Goal: Transaction & Acquisition: Book appointment/travel/reservation

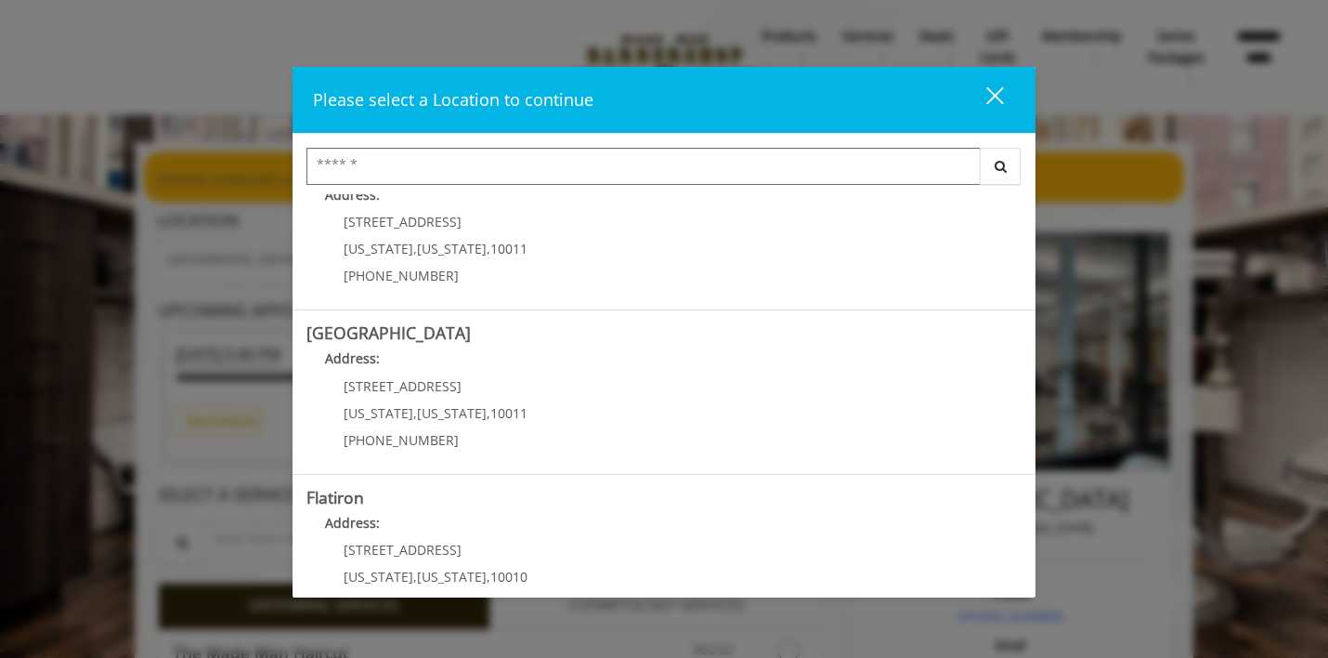
scroll to position [224, 0]
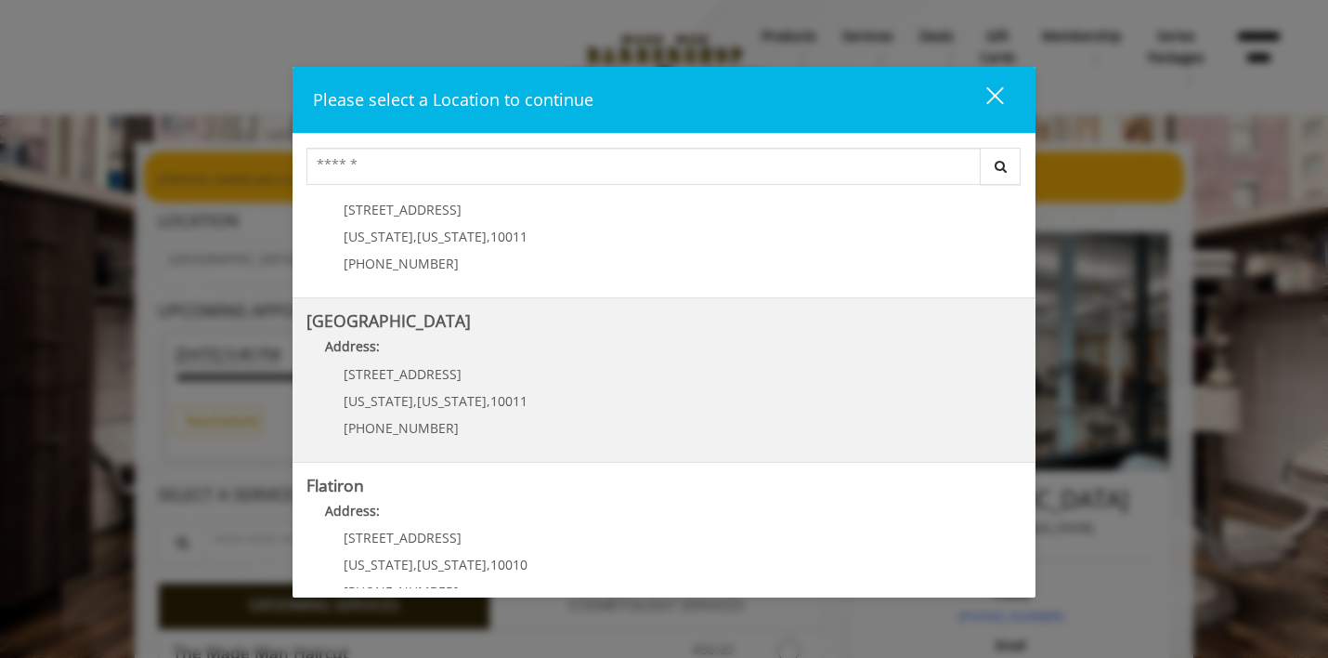
click at [464, 367] on p "267 W 15th St" at bounding box center [436, 374] width 184 height 14
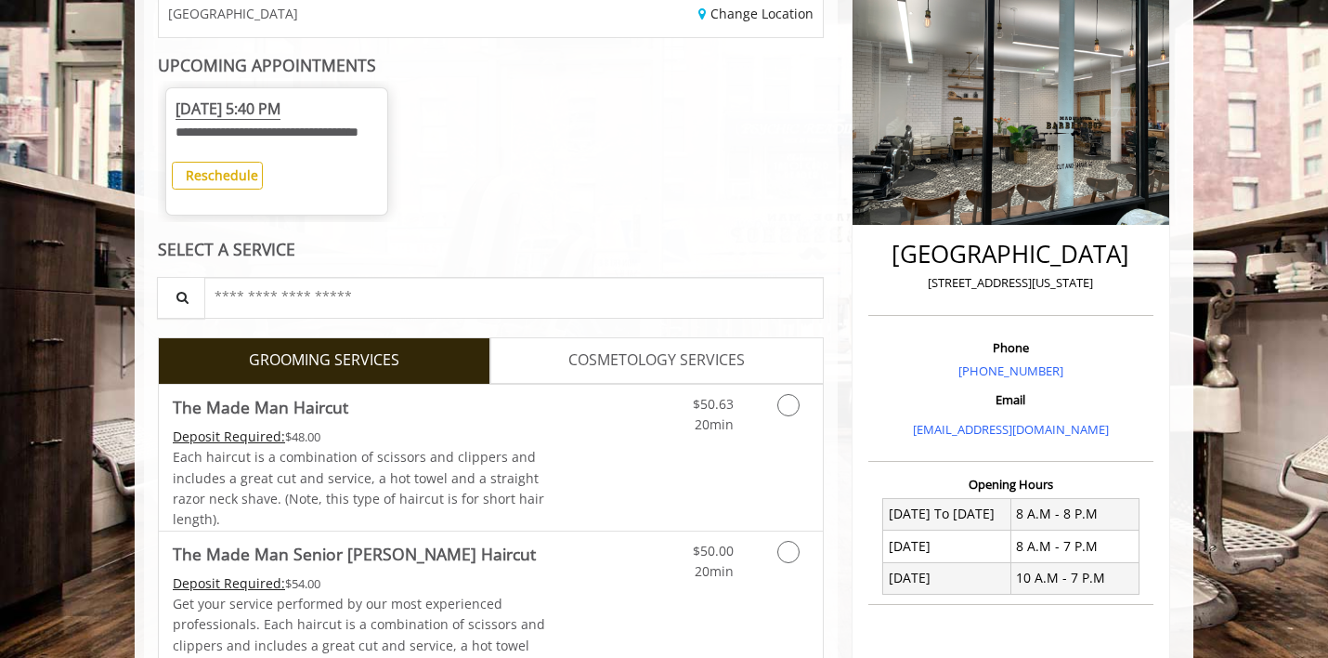
scroll to position [253, 0]
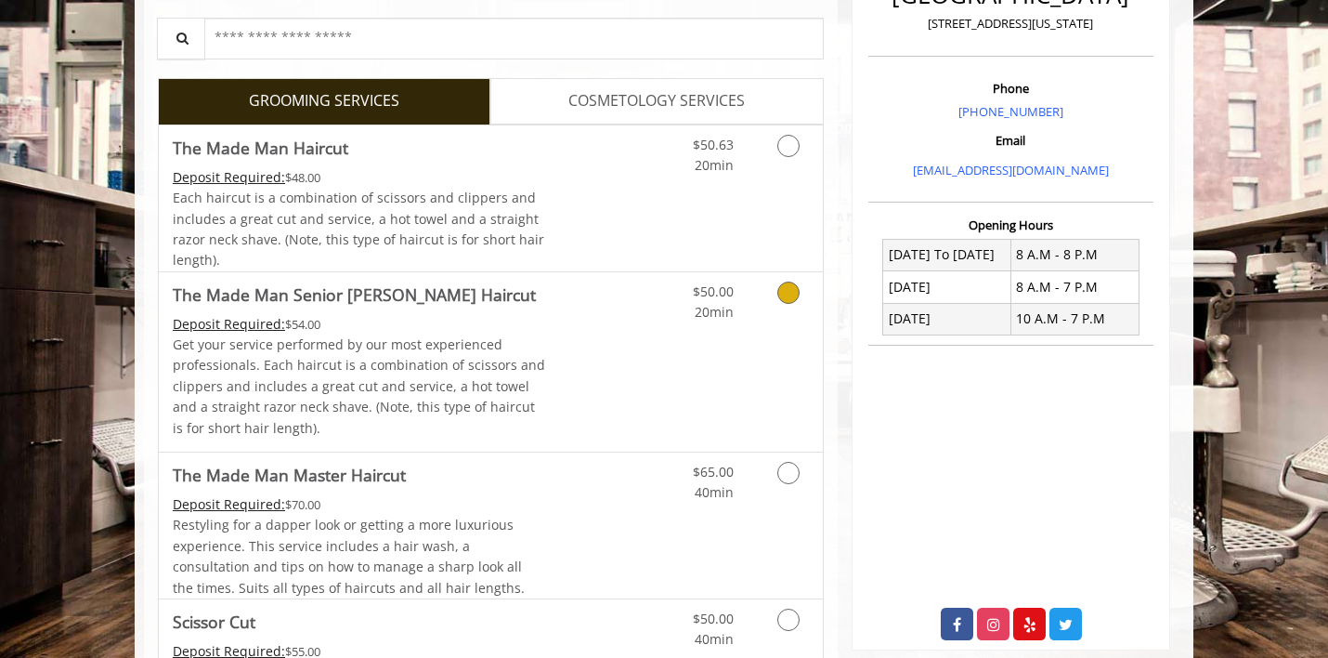
scroll to position [505, 0]
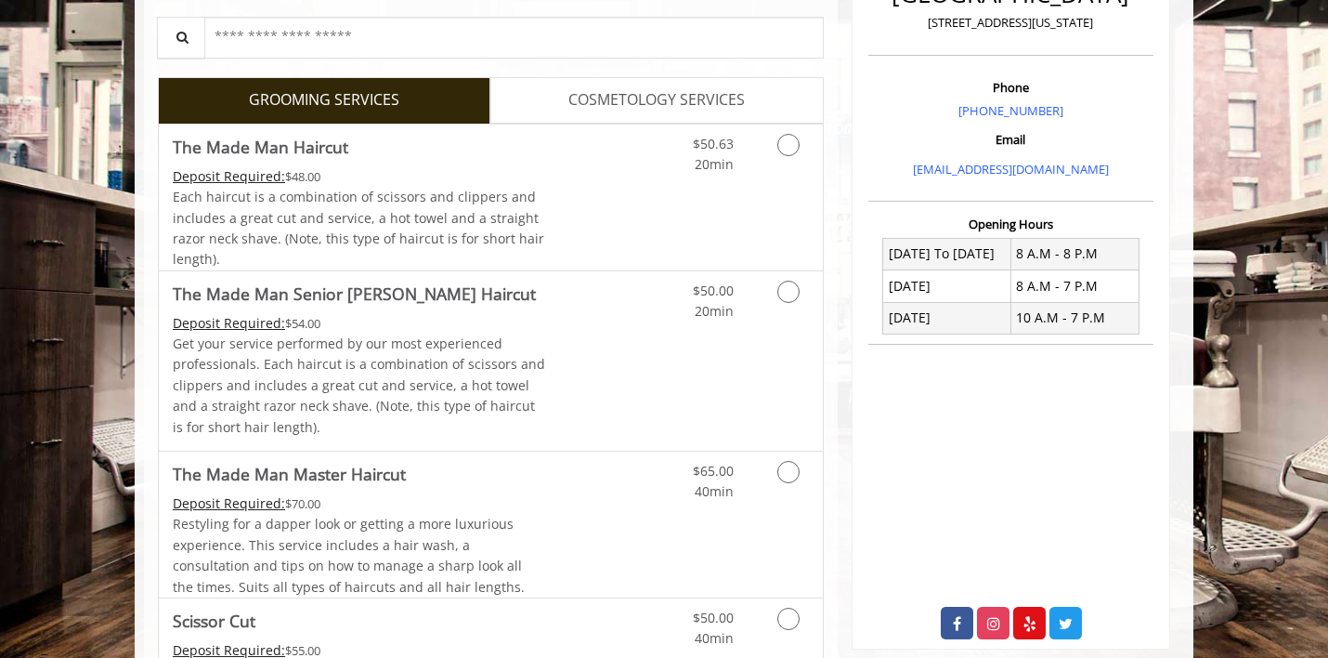
click at [620, 111] on span "COSMETOLOGY SERVICES" at bounding box center [657, 100] width 176 height 24
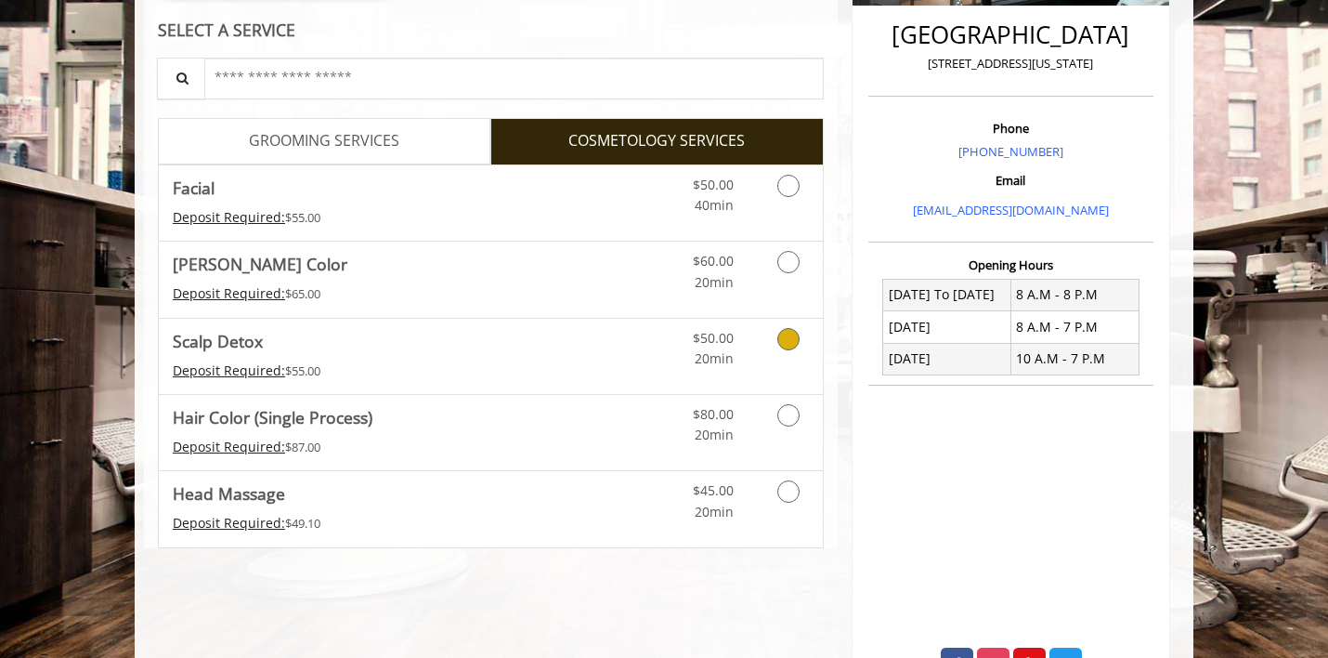
scroll to position [466, 0]
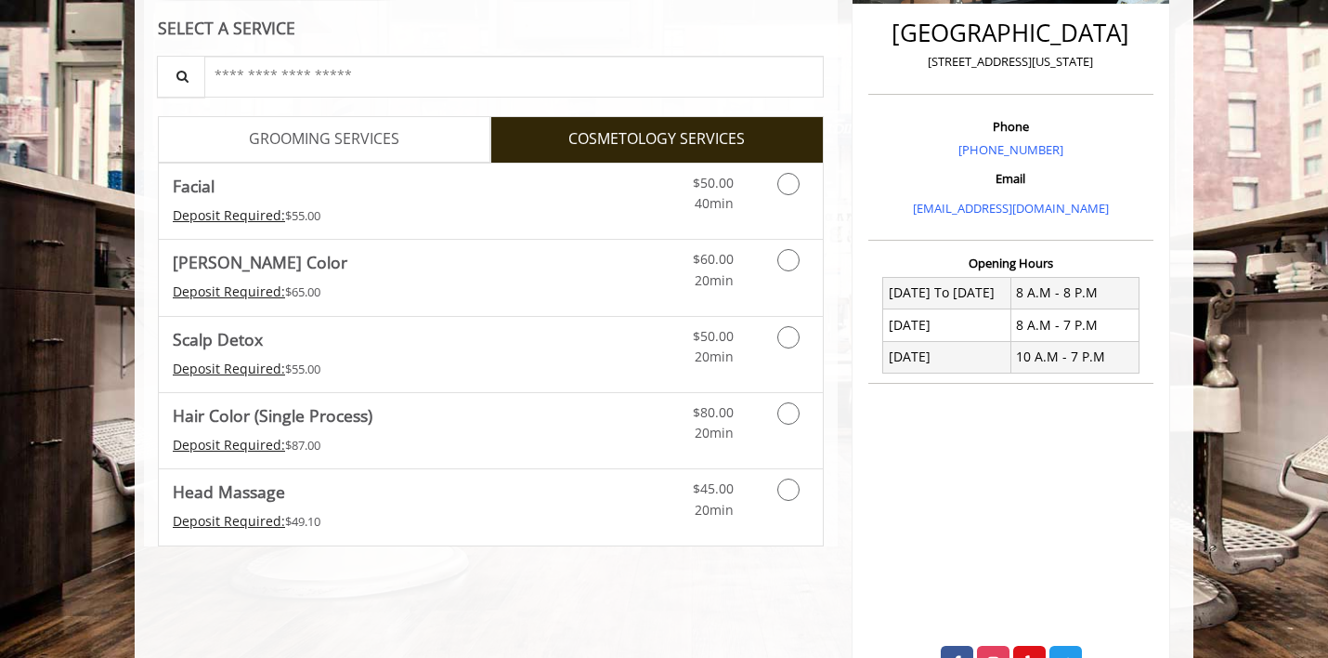
click at [346, 151] on span "GROOMING SERVICES" at bounding box center [324, 139] width 150 height 24
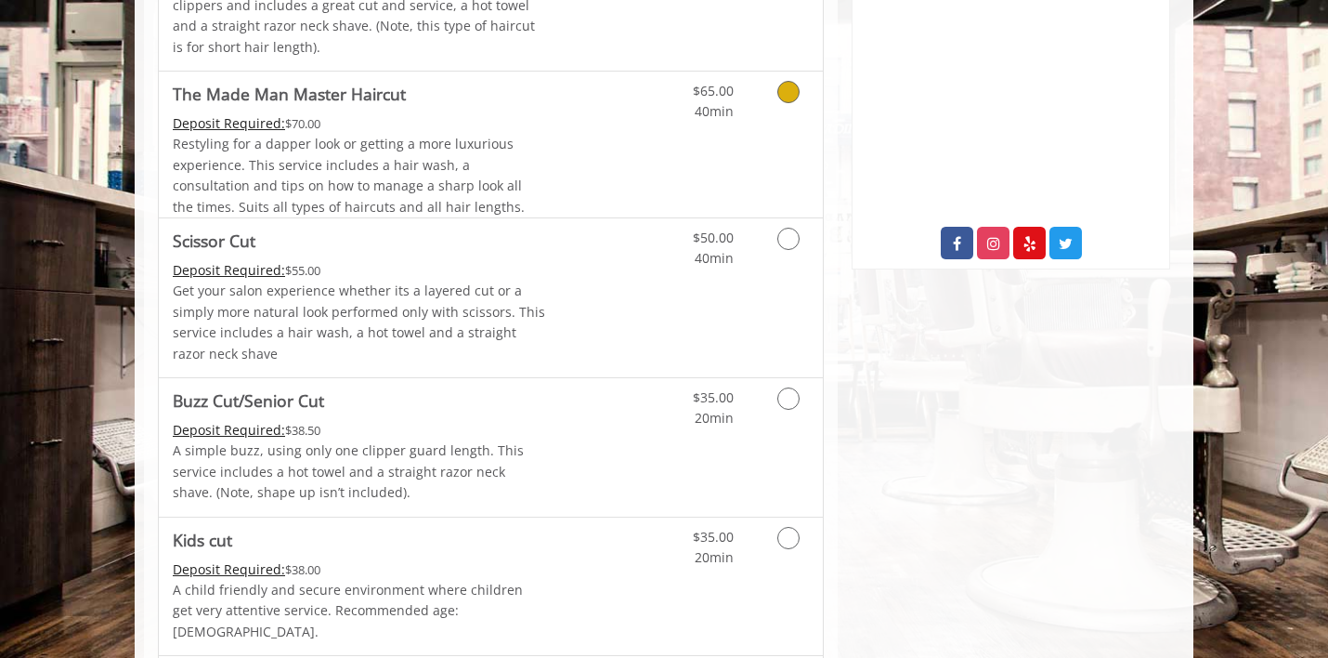
scroll to position [889, 0]
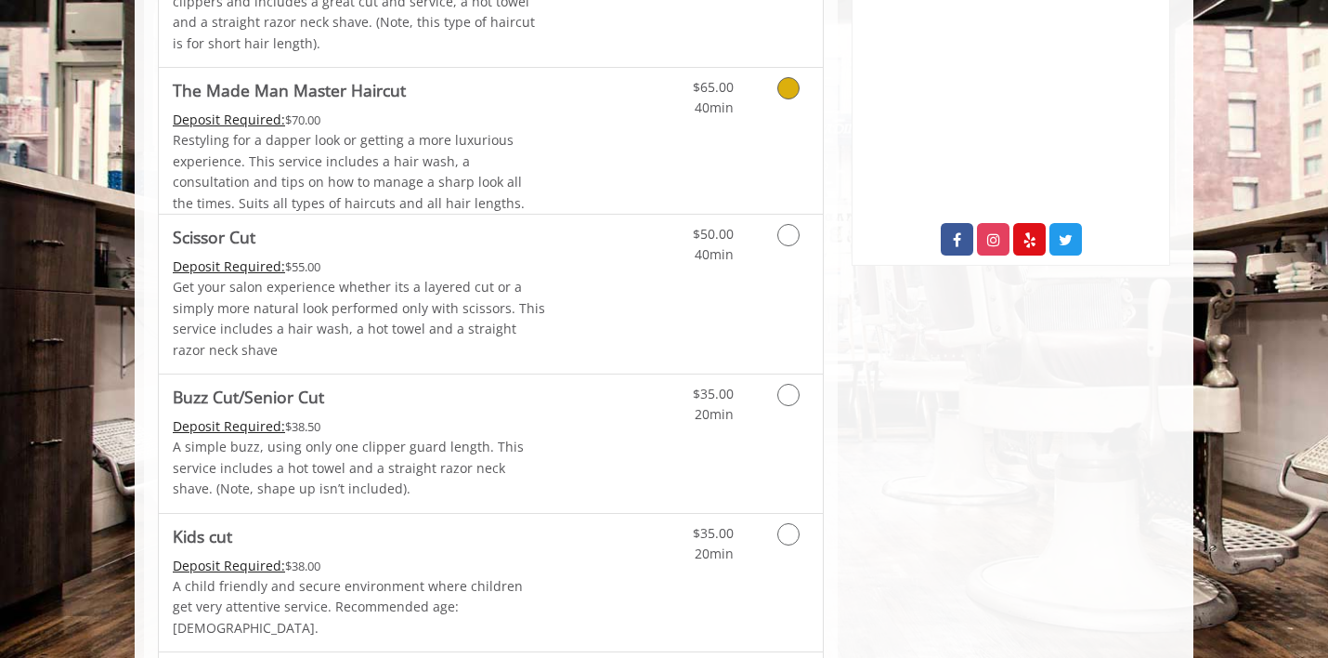
click at [794, 119] on link "Grooming services" at bounding box center [785, 93] width 47 height 51
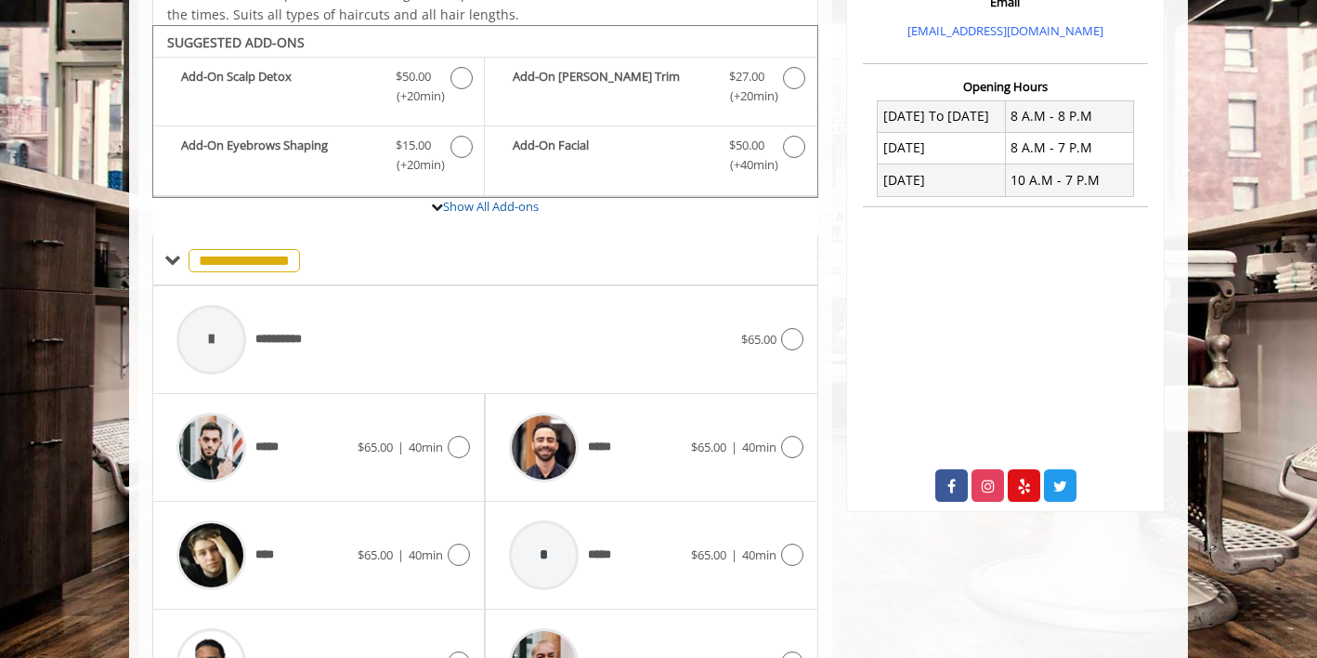
scroll to position [689, 0]
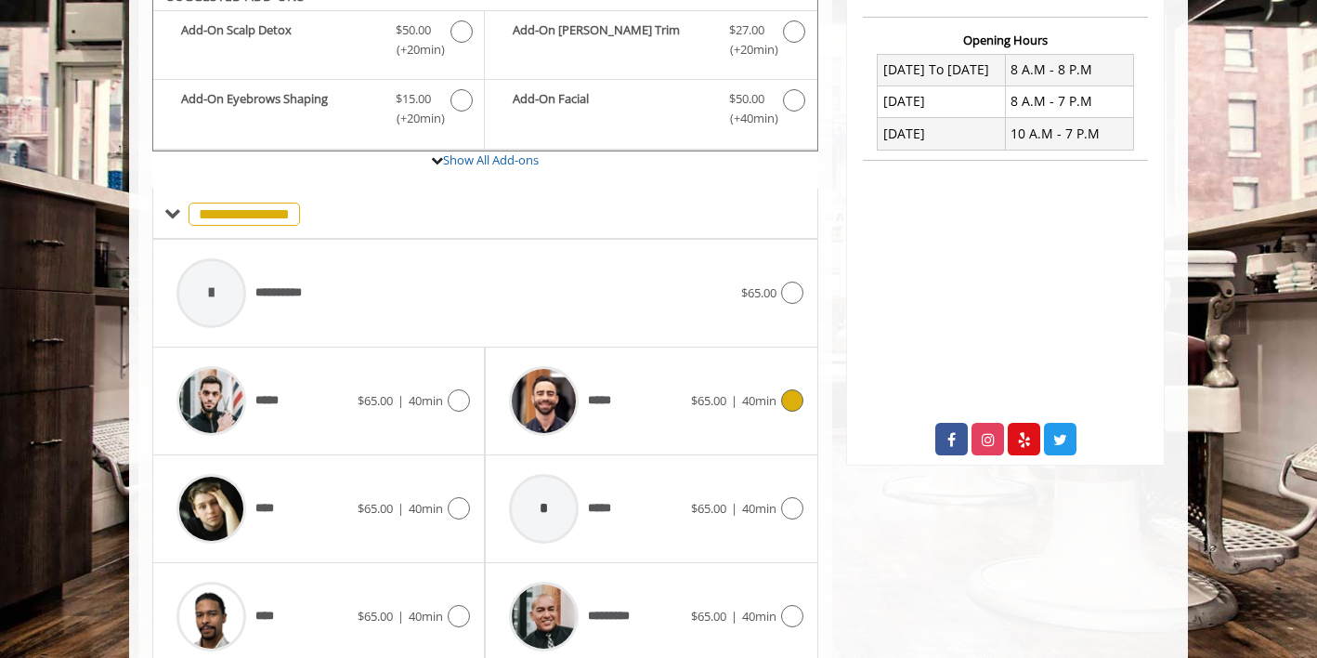
click at [595, 411] on span "*****" at bounding box center [607, 401] width 38 height 20
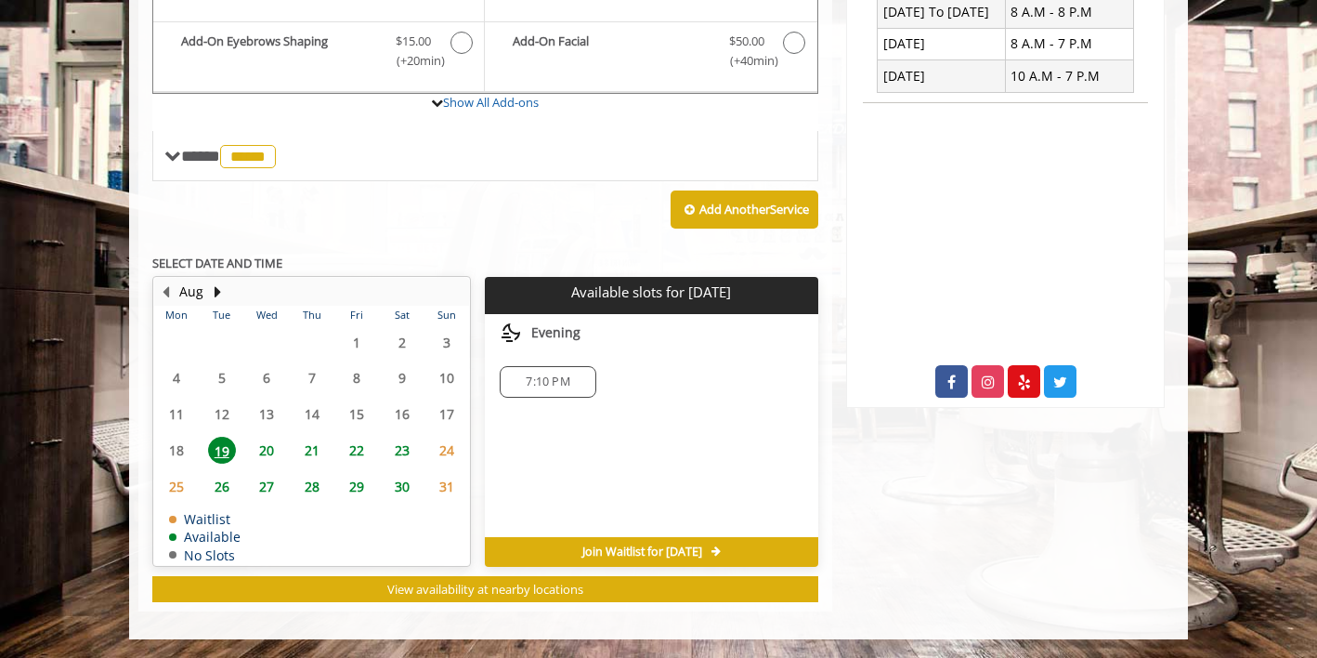
scroll to position [767, 0]
click at [263, 447] on span "20" at bounding box center [267, 450] width 28 height 27
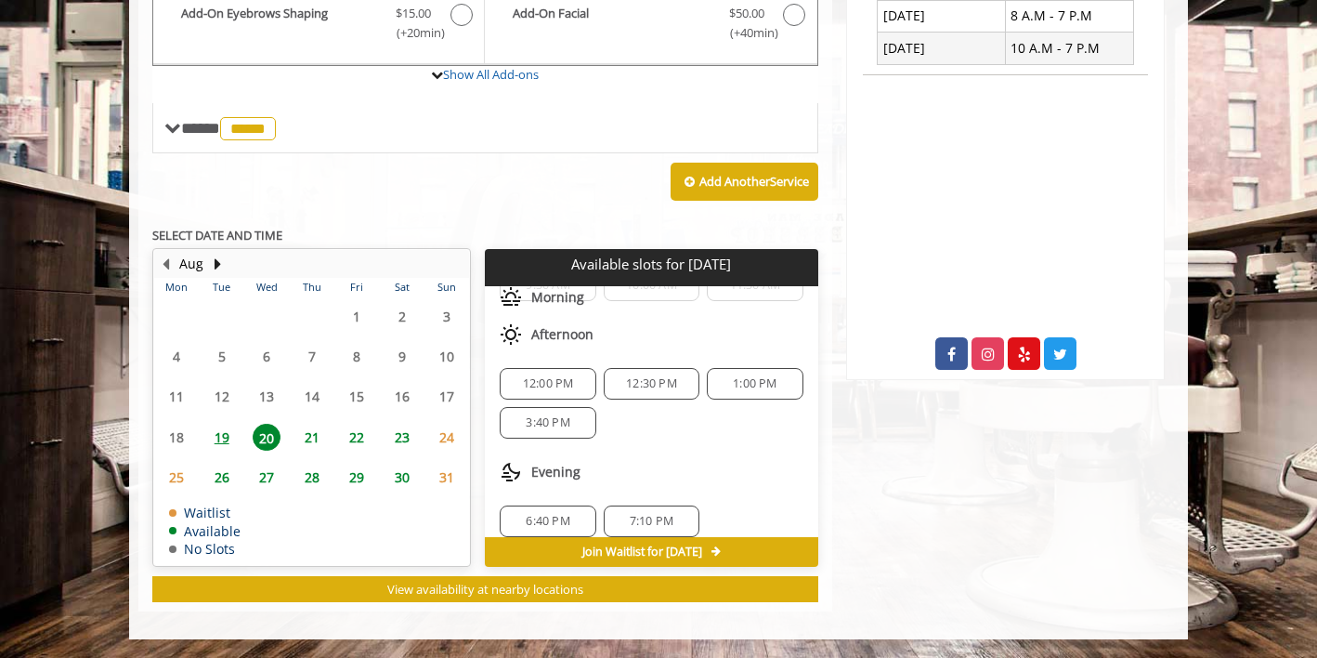
scroll to position [123, 0]
click at [322, 436] on span "21" at bounding box center [312, 437] width 28 height 27
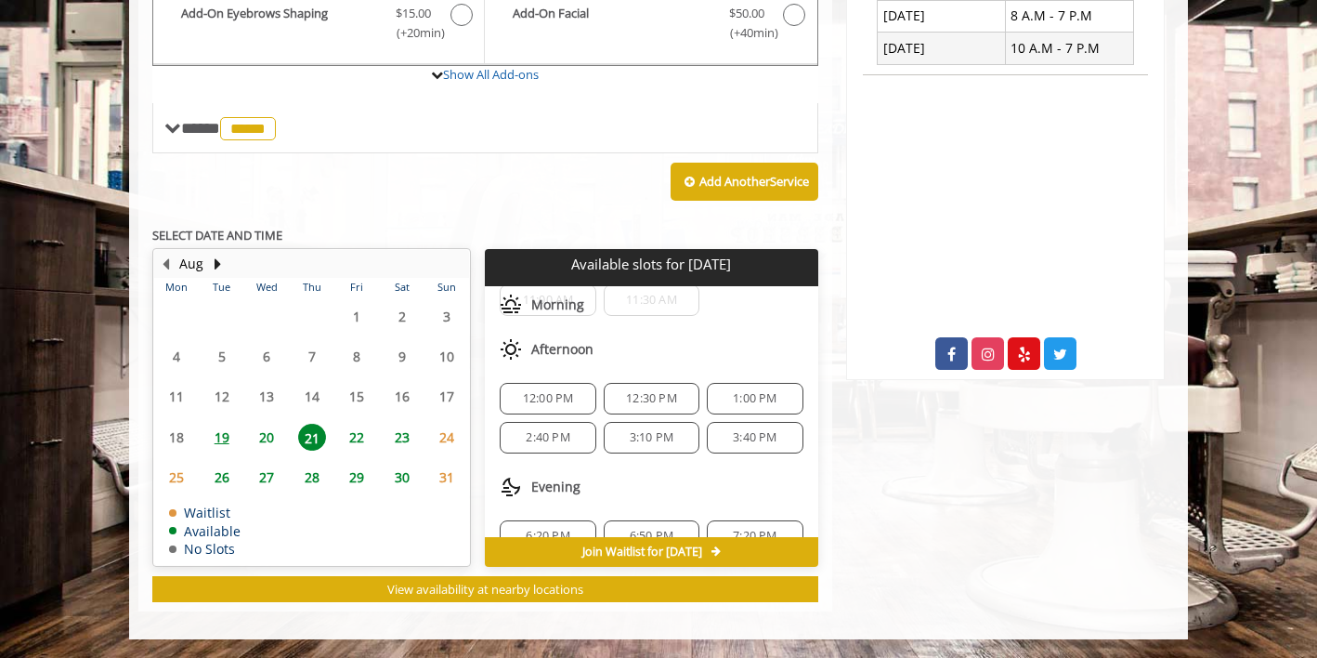
scroll to position [162, 0]
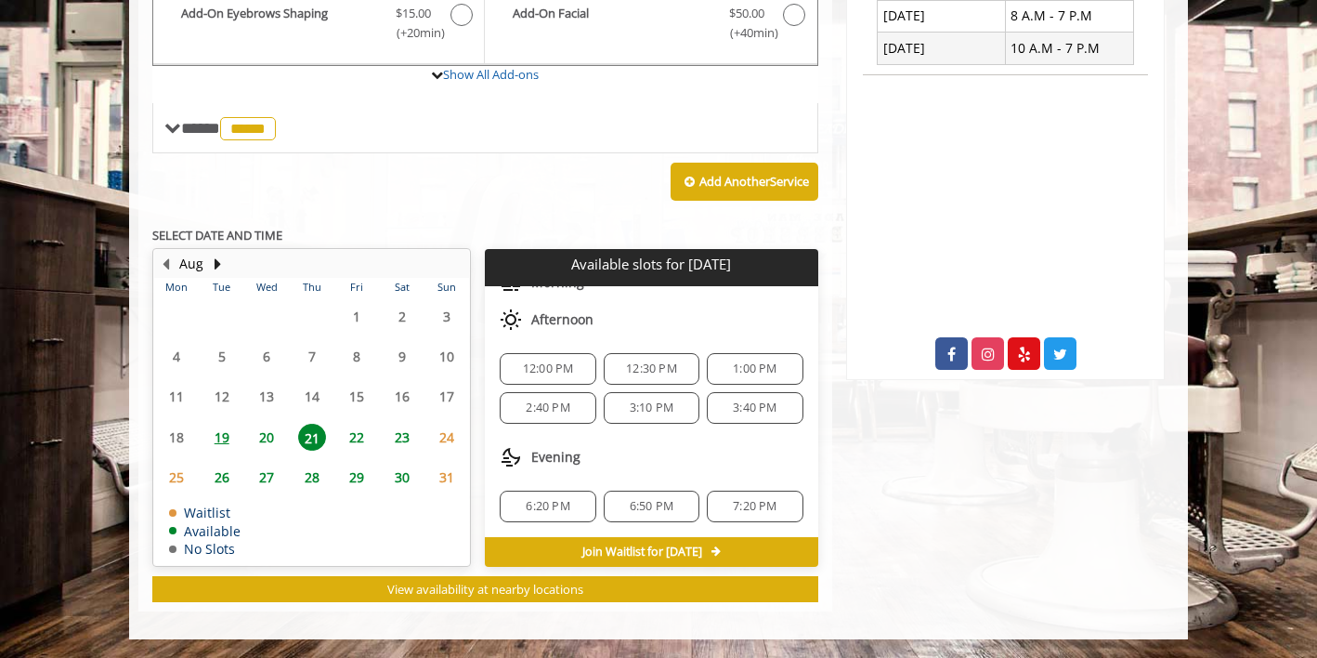
click at [358, 441] on span "22" at bounding box center [357, 437] width 28 height 27
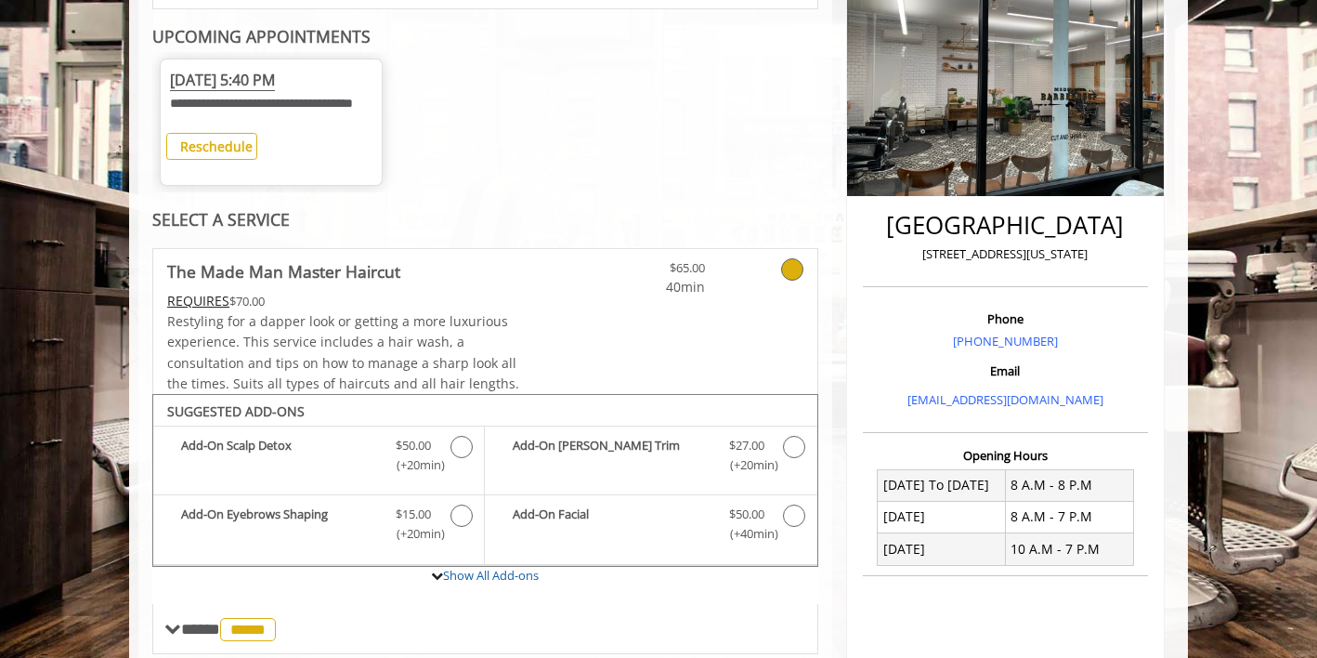
scroll to position [0, 0]
